Goal: Navigation & Orientation: Find specific page/section

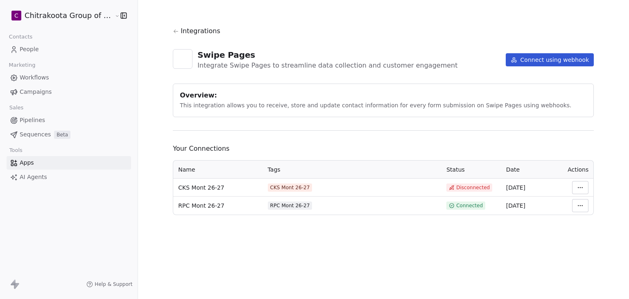
click at [41, 21] on html "C Chitrakoota Group of Institutions Contacts People Marketing Workflows Campaig…" at bounding box center [314, 149] width 629 height 299
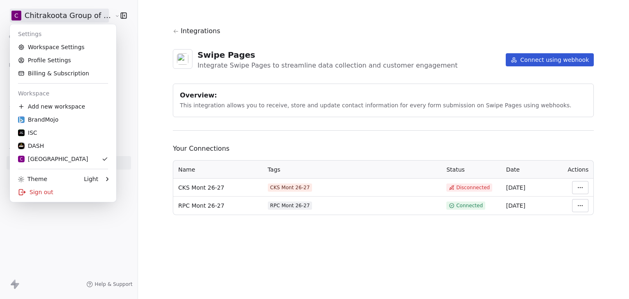
click at [140, 94] on html "C Chitrakoota Group of Institutions Contacts People Marketing Workflows Campaig…" at bounding box center [314, 149] width 629 height 299
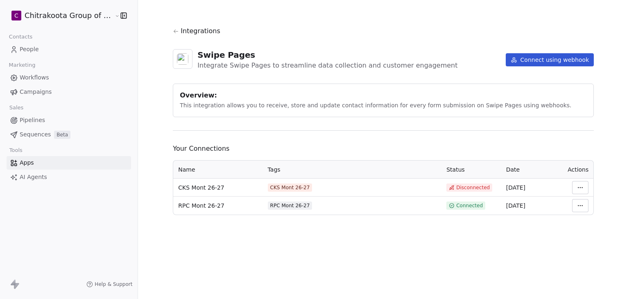
click at [175, 128] on div "Integrations Swipe Pages Integrate Swipe Pages to streamline data collection an…" at bounding box center [383, 120] width 421 height 189
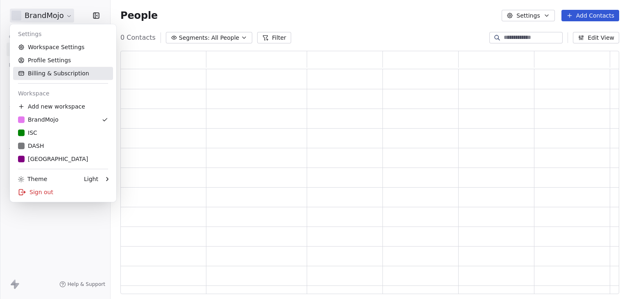
scroll to position [237, 492]
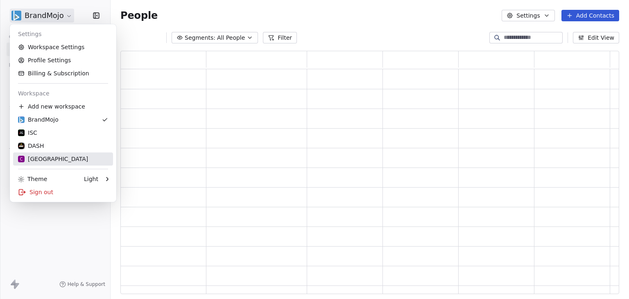
click at [49, 160] on div "C Chitrakoota School" at bounding box center [53, 159] width 70 height 8
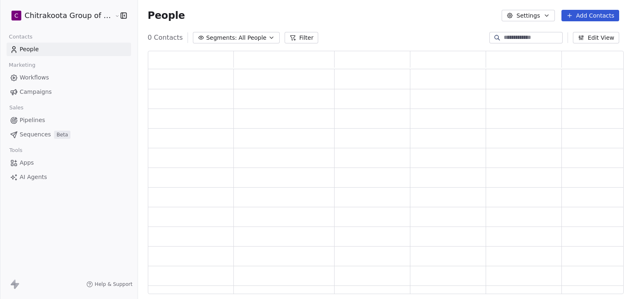
scroll to position [237, 469]
click at [26, 161] on span "Apps" at bounding box center [27, 162] width 14 height 9
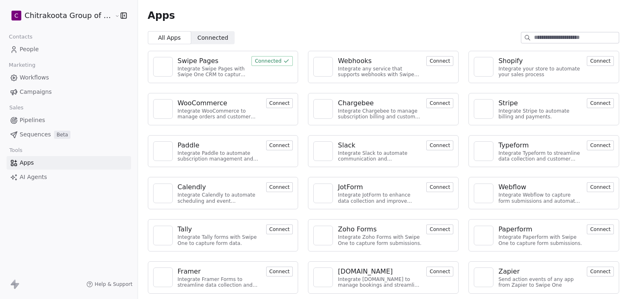
click at [180, 62] on div "Swipe Pages" at bounding box center [198, 61] width 41 height 10
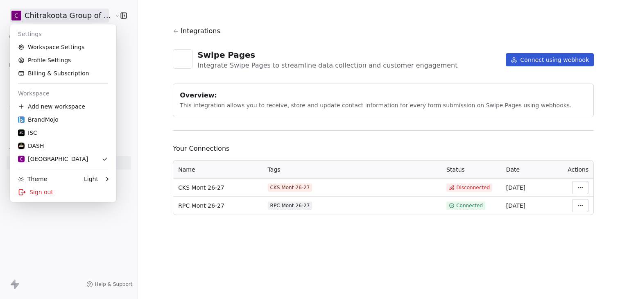
click at [77, 19] on html "C Chitrakoota Group of Institutions Contacts People Marketing Workflows Campaig…" at bounding box center [314, 149] width 629 height 299
click at [57, 193] on div "Sign out" at bounding box center [63, 192] width 100 height 13
